Goal: Task Accomplishment & Management: Manage account settings

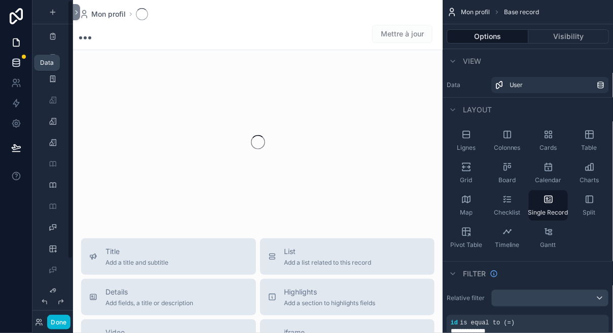
click at [19, 60] on icon at bounding box center [16, 60] width 7 height 3
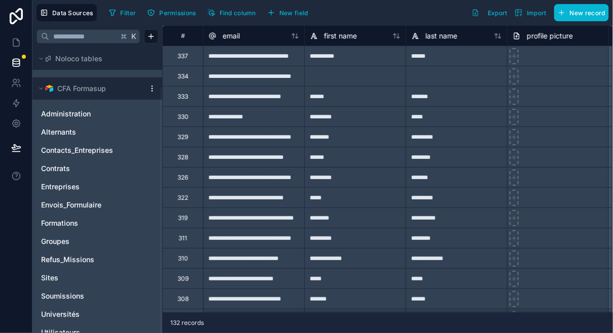
scroll to position [46, 0]
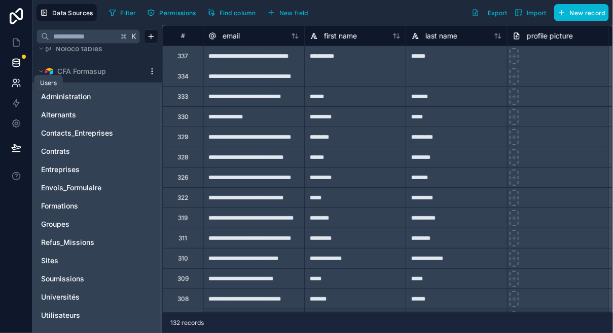
click at [8, 80] on link at bounding box center [16, 83] width 32 height 20
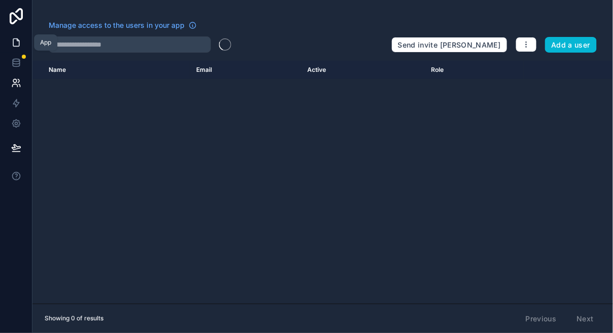
click at [9, 42] on link at bounding box center [16, 42] width 32 height 20
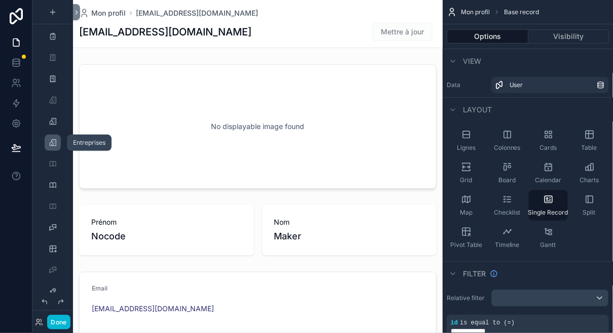
click at [55, 147] on div "scrollable content" at bounding box center [53, 143] width 12 height 16
click at [62, 318] on button "Done" at bounding box center [58, 322] width 23 height 15
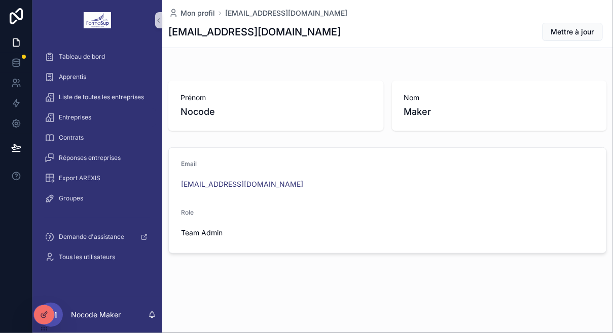
click at [103, 118] on div "Entreprises" at bounding box center [97, 117] width 105 height 16
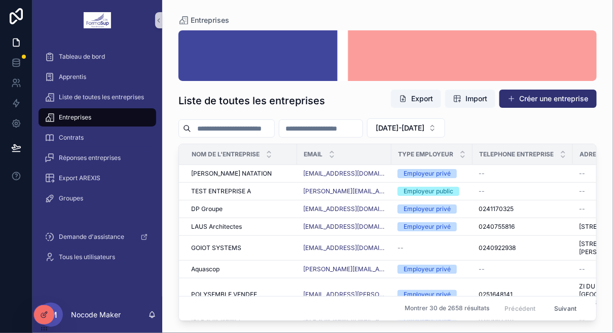
click at [71, 140] on span "Contrats" at bounding box center [71, 138] width 25 height 8
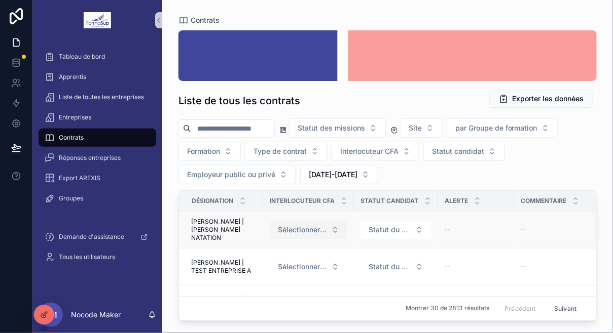
click at [273, 222] on button "Sélectionner la personne" at bounding box center [309, 230] width 78 height 18
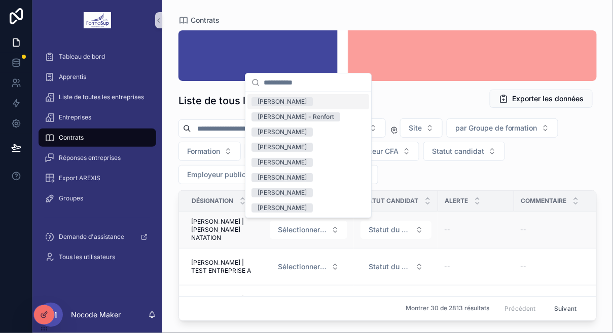
click at [255, 225] on span "[PERSON_NAME] | [PERSON_NAME] NATATION" at bounding box center [224, 230] width 66 height 24
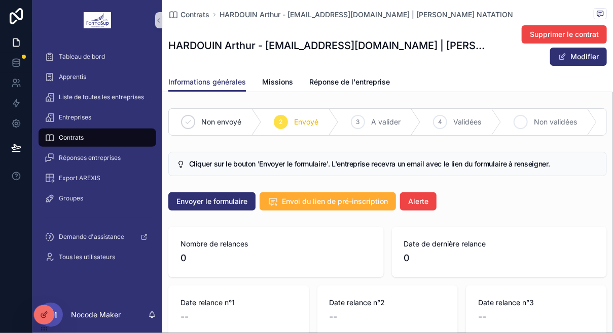
click at [521, 115] on div "5" at bounding box center [520, 122] width 14 height 14
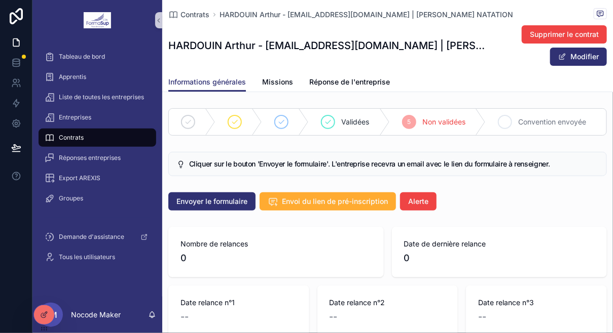
click at [514, 118] on div "6 Convention envoyée" at bounding box center [545, 122] width 121 height 26
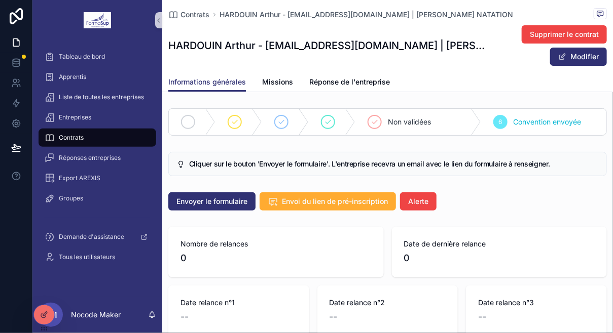
click at [176, 128] on div "scrollable content" at bounding box center [192, 122] width 47 height 26
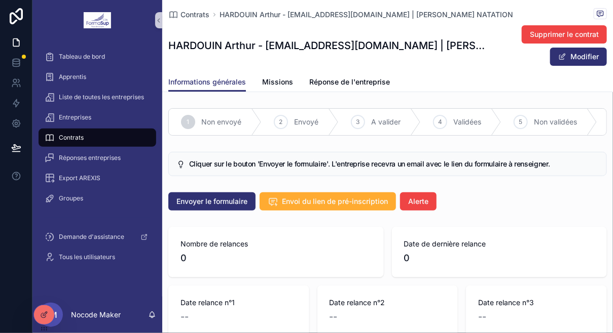
click at [82, 146] on link "Contrats" at bounding box center [98, 138] width 118 height 18
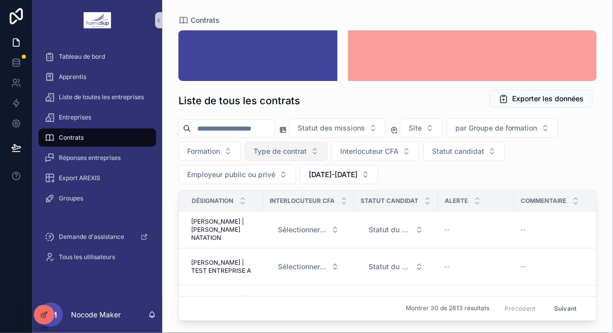
click at [258, 147] on span "Type de contrat" at bounding box center [279, 151] width 53 height 10
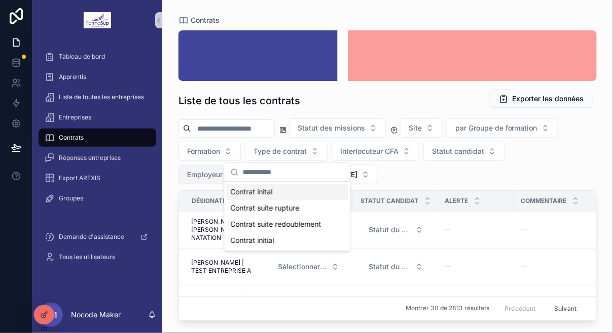
click at [208, 166] on button "Employeur public ou privé" at bounding box center [237, 174] width 118 height 19
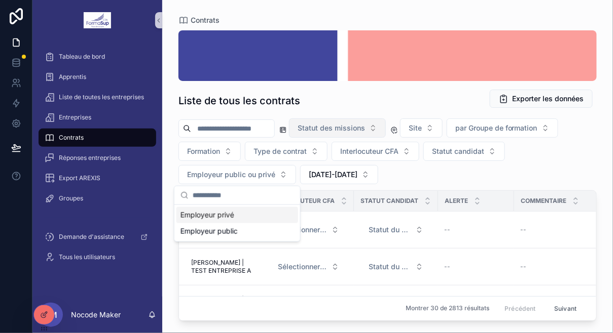
click at [332, 127] on span "Statut des missions" at bounding box center [330, 128] width 67 height 10
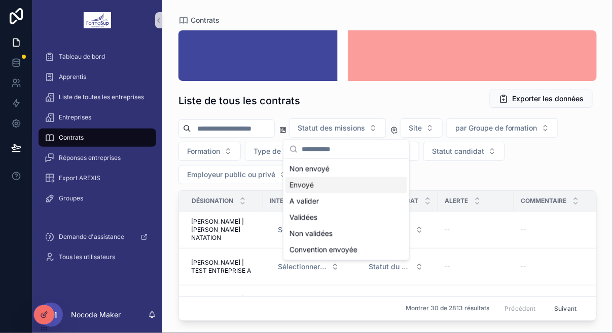
click at [325, 184] on div "Envoyé" at bounding box center [346, 185] width 122 height 16
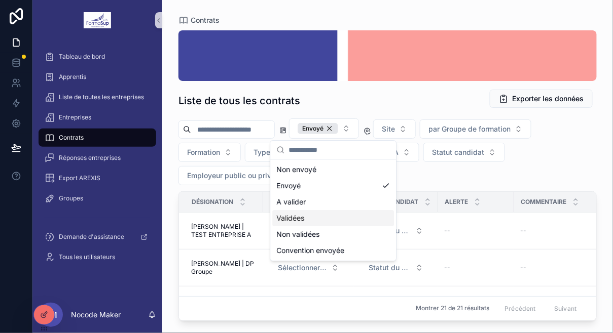
click at [318, 222] on div "Validées" at bounding box center [333, 218] width 122 height 16
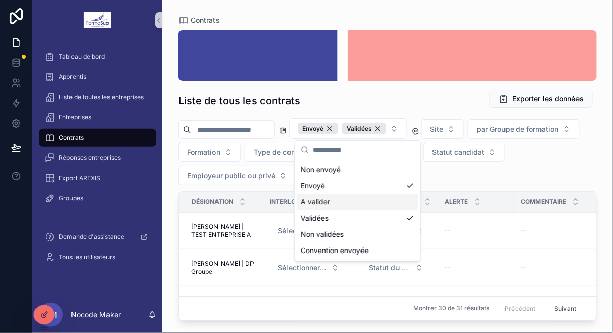
click at [318, 206] on div "A valider" at bounding box center [357, 202] width 122 height 16
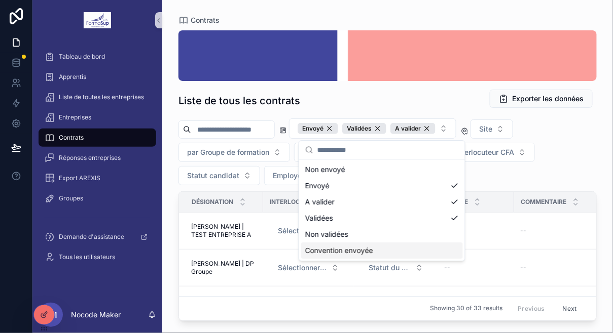
click at [265, 277] on td "Sélectionner la personne" at bounding box center [308, 268] width 91 height 37
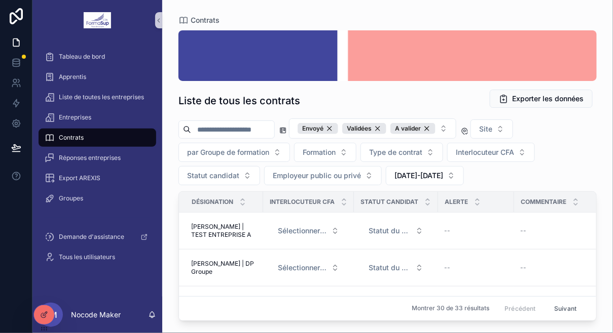
click at [265, 277] on td "Sélectionner la personne" at bounding box center [308, 268] width 91 height 37
